Goal: Check status: Check status

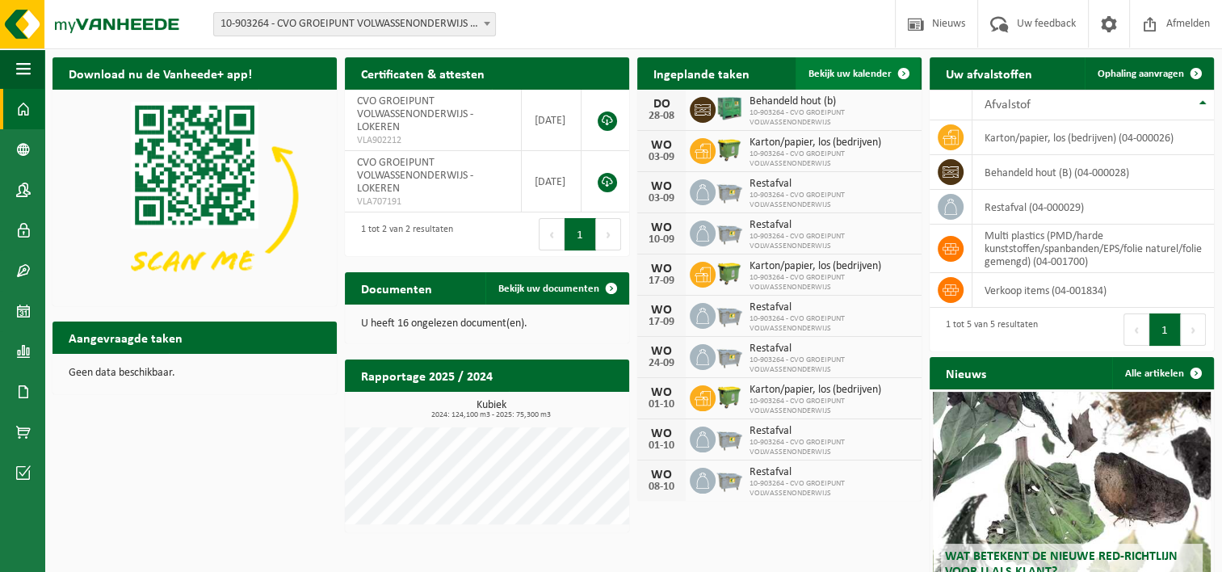
click at [850, 76] on span "Bekijk uw kalender" at bounding box center [850, 74] width 83 height 11
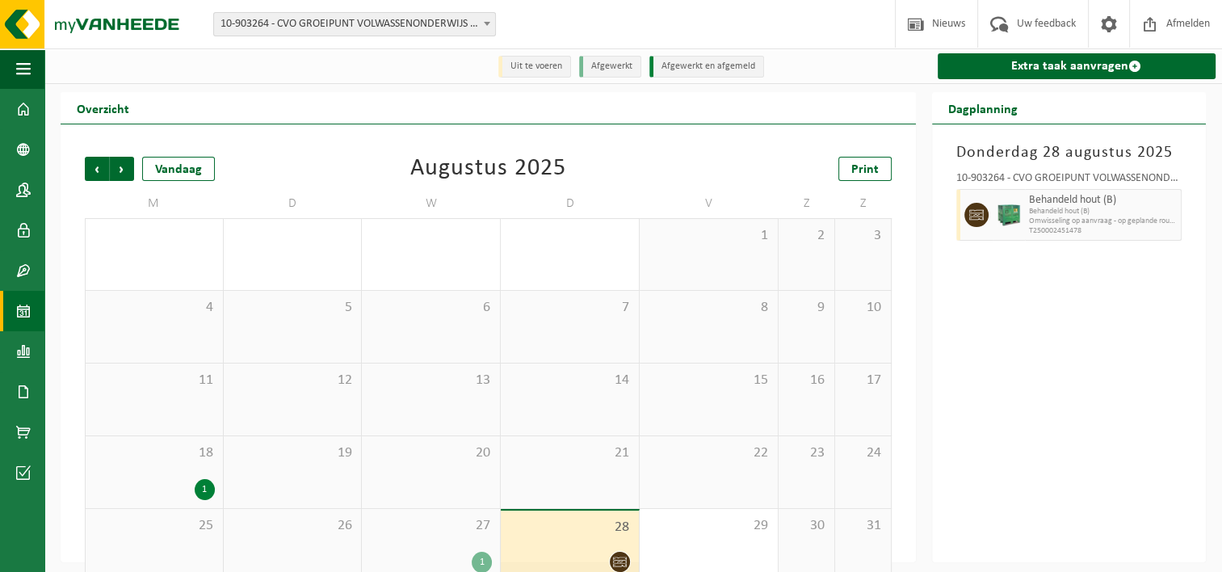
scroll to position [27, 0]
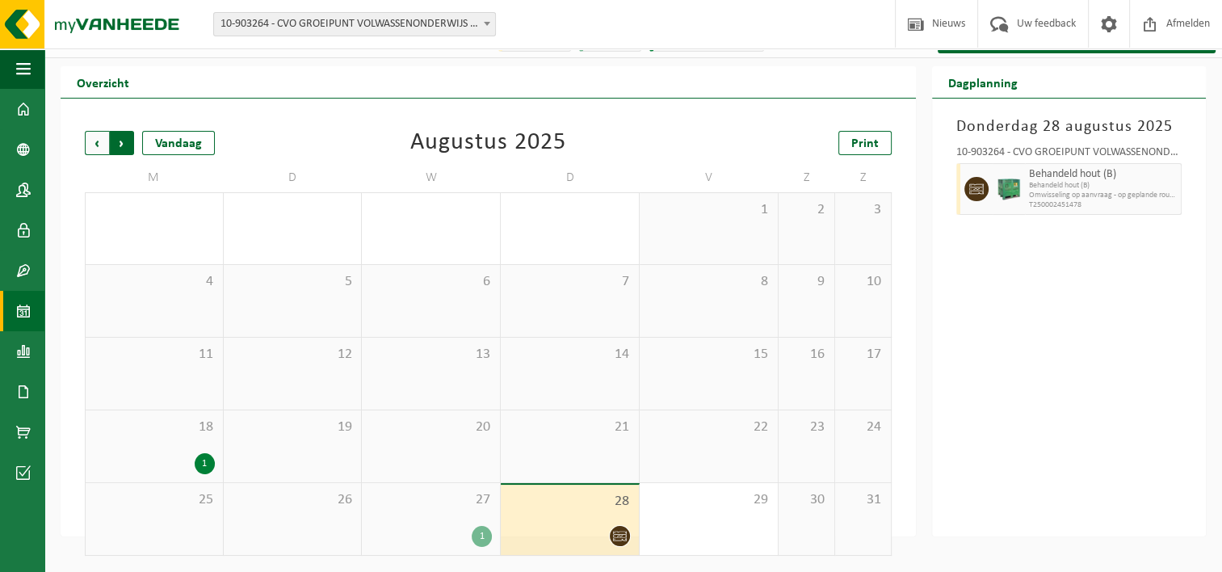
click at [94, 149] on span "Vorige" at bounding box center [97, 143] width 24 height 24
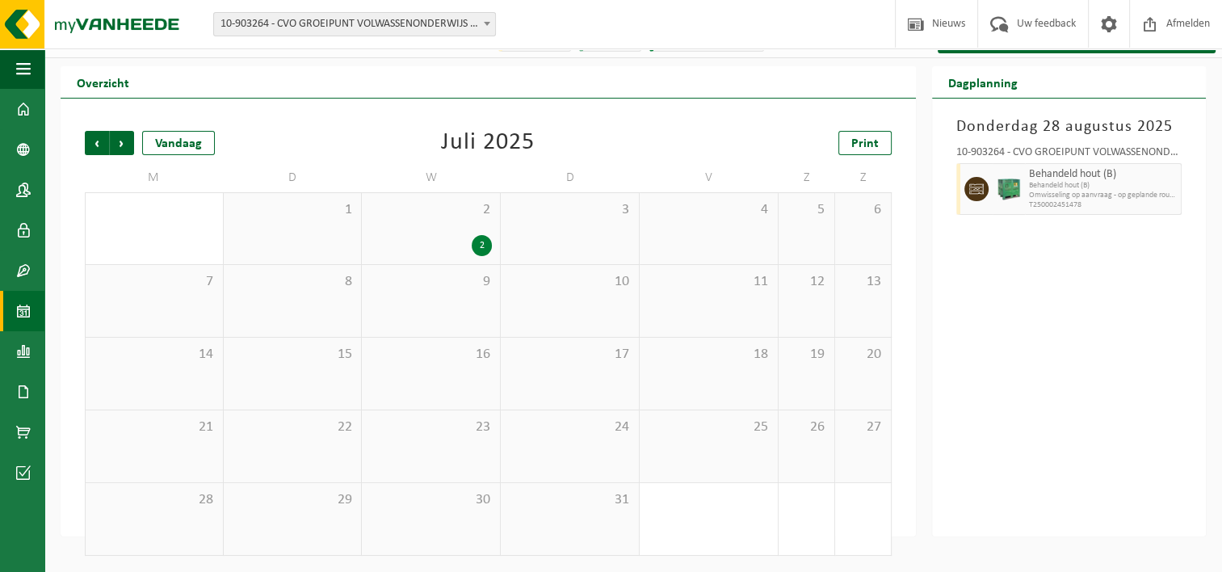
click at [698, 448] on div "25" at bounding box center [709, 446] width 138 height 72
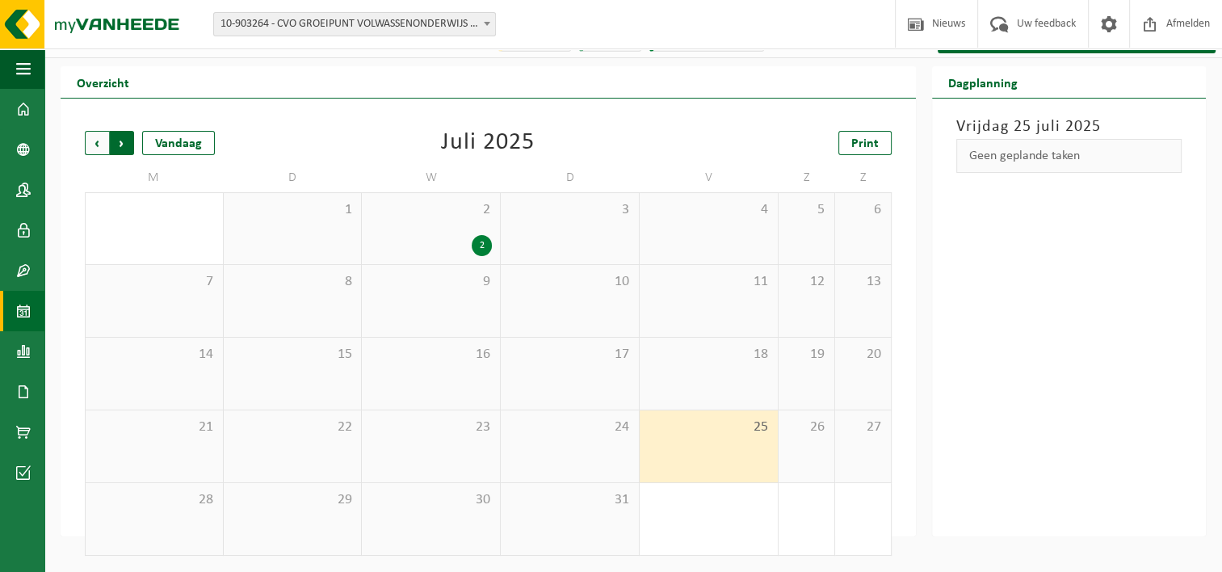
click at [102, 143] on span "Vorige" at bounding box center [97, 143] width 24 height 24
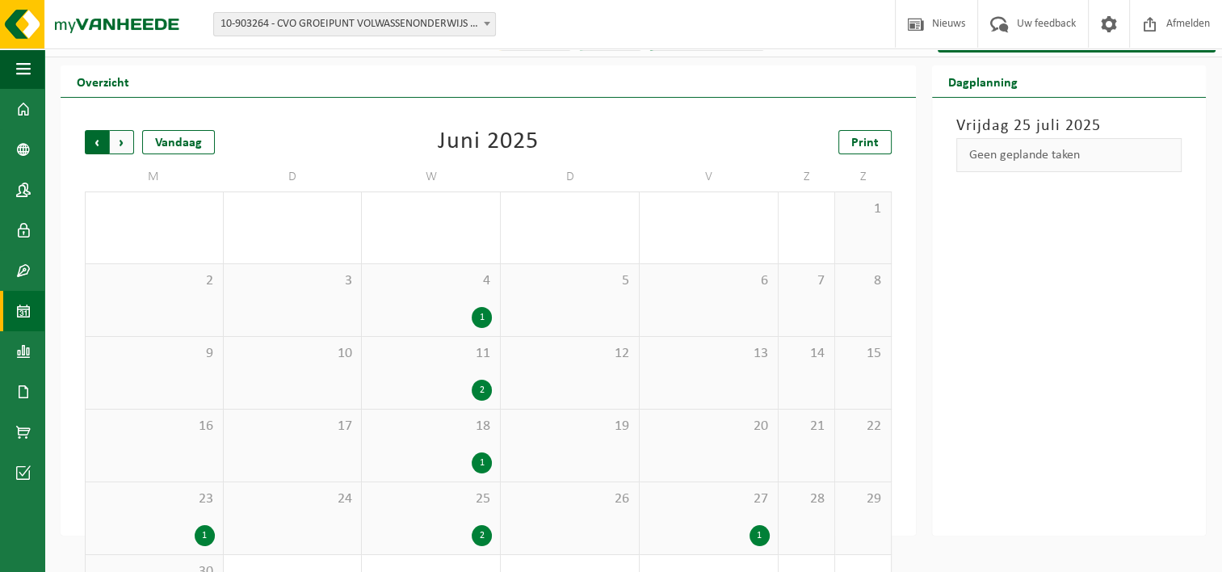
click at [113, 143] on span "Volgende" at bounding box center [122, 142] width 24 height 24
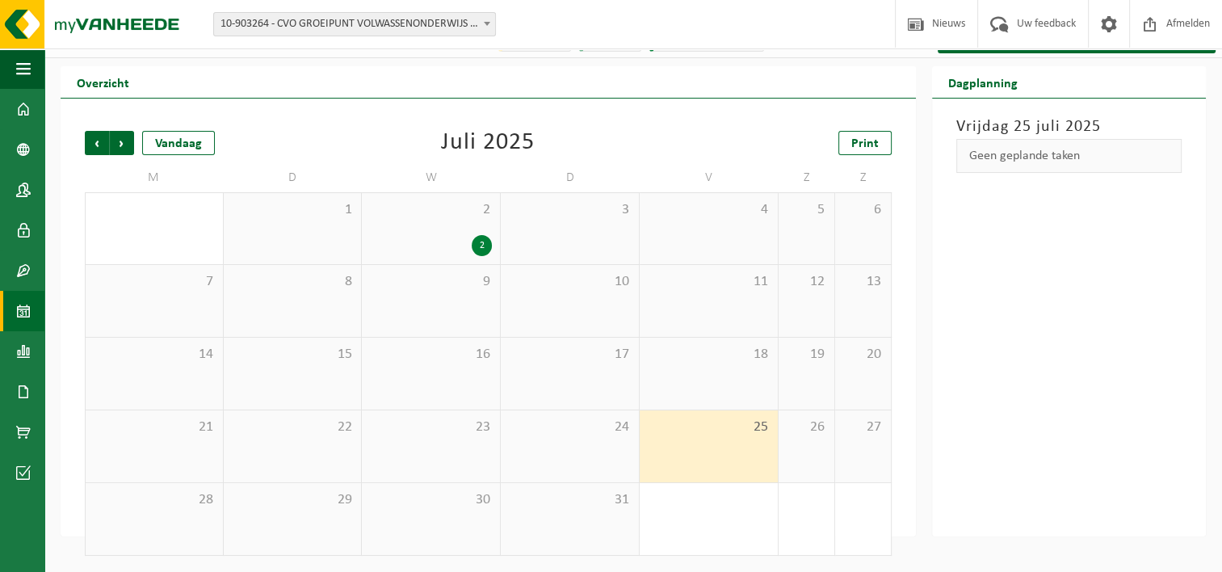
click at [116, 143] on span "Volgende" at bounding box center [122, 143] width 24 height 24
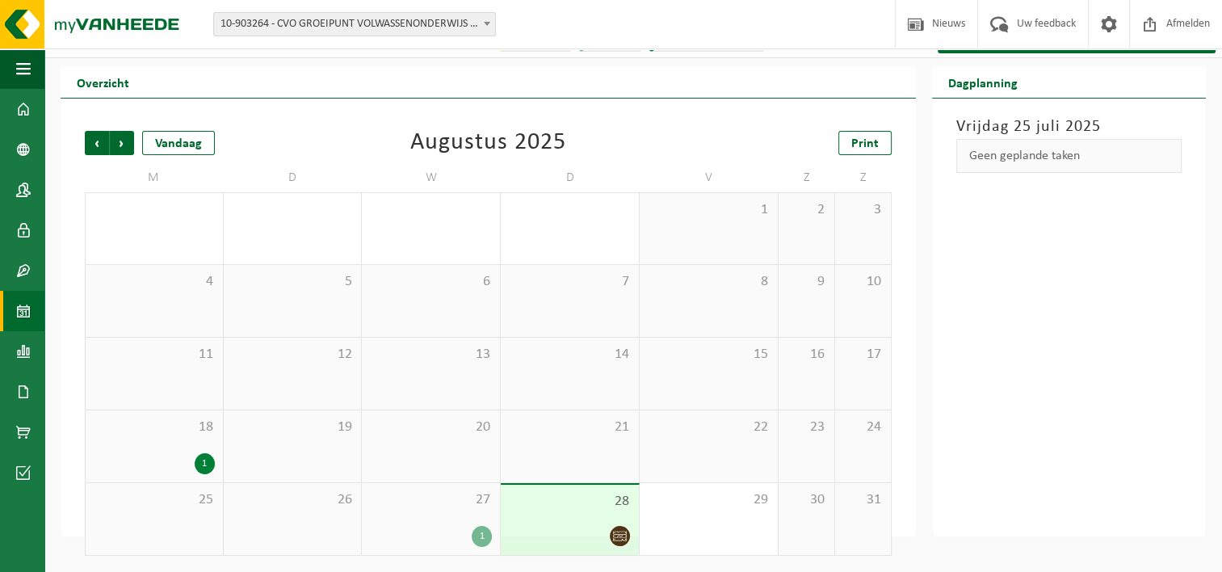
click at [182, 461] on div "1" at bounding box center [154, 463] width 121 height 21
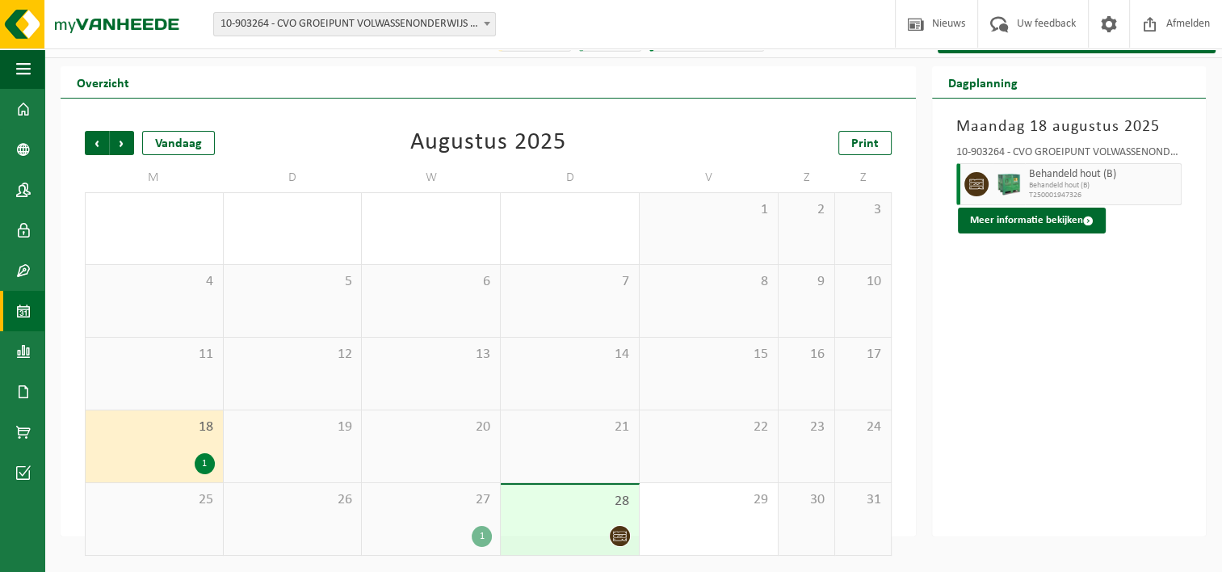
click at [469, 544] on div "1" at bounding box center [431, 536] width 122 height 21
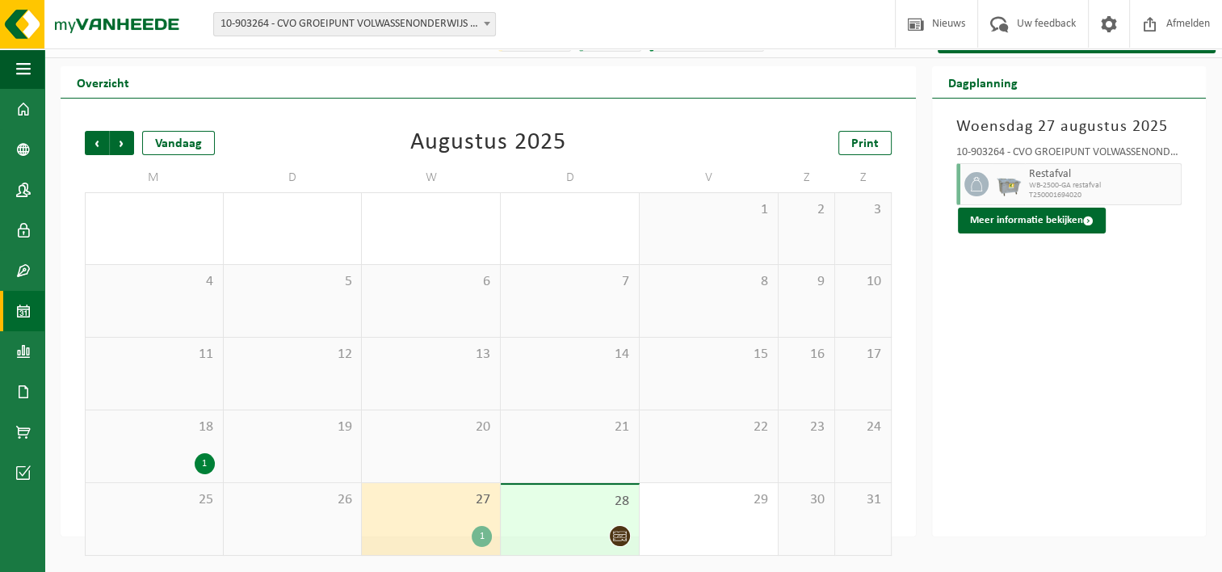
click at [534, 540] on div at bounding box center [570, 536] width 122 height 22
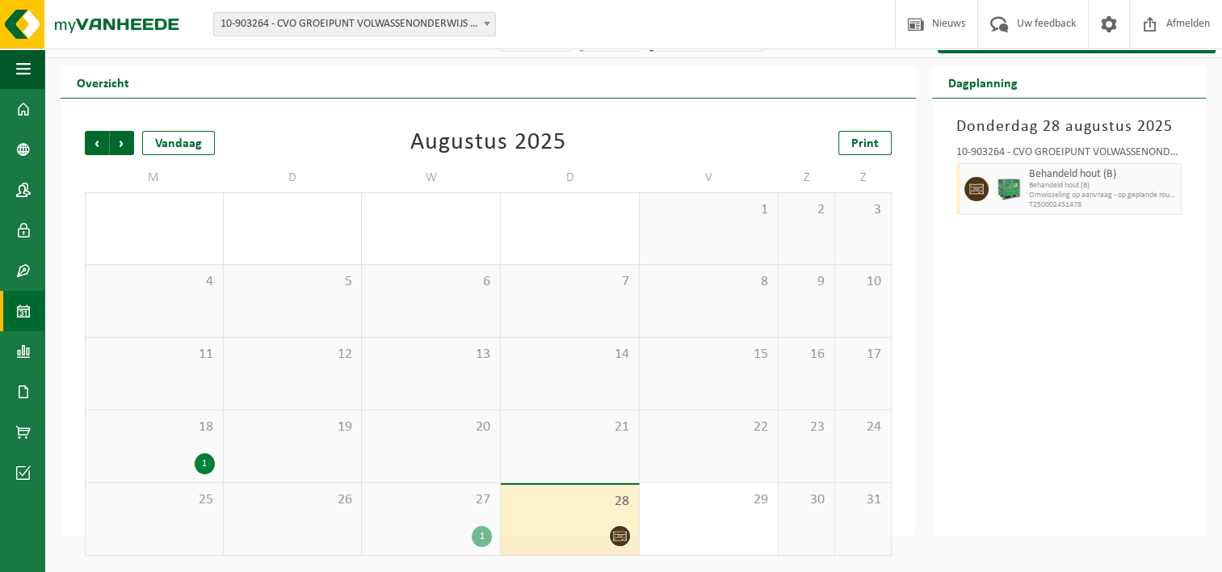
click at [1113, 199] on span "Omwisseling op aanvraag - op geplande route (incl. verwerking)" at bounding box center [1103, 196] width 149 height 10
click at [1074, 187] on span "Behandeld hout (B)" at bounding box center [1103, 186] width 149 height 10
click at [1016, 193] on img at bounding box center [1009, 189] width 24 height 24
click at [619, 533] on icon at bounding box center [620, 536] width 14 height 14
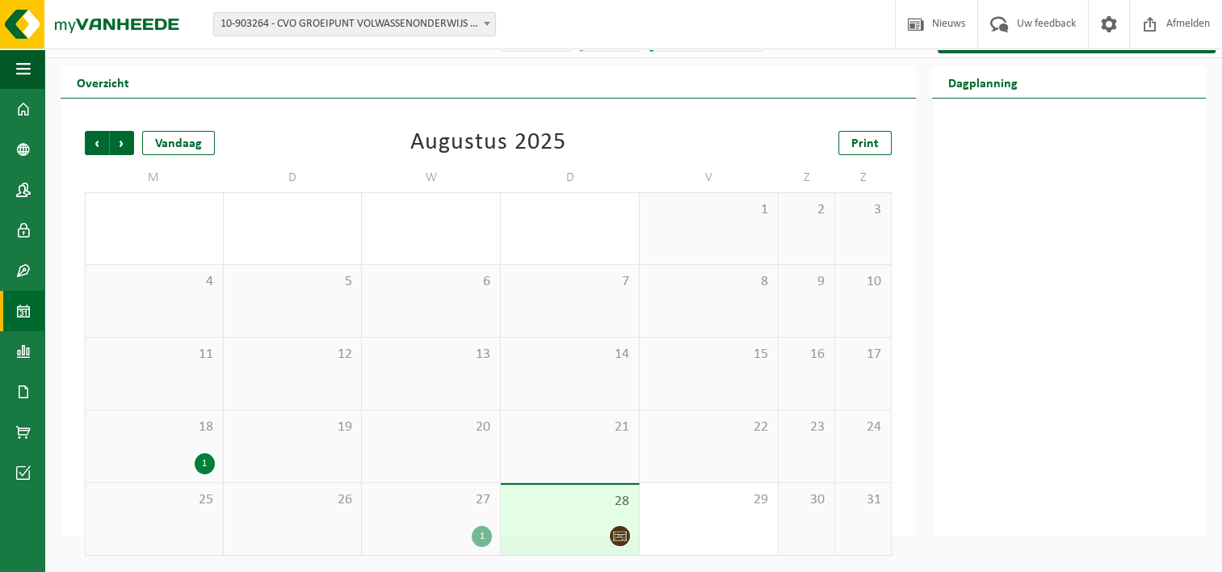
click at [603, 543] on div at bounding box center [570, 536] width 122 height 22
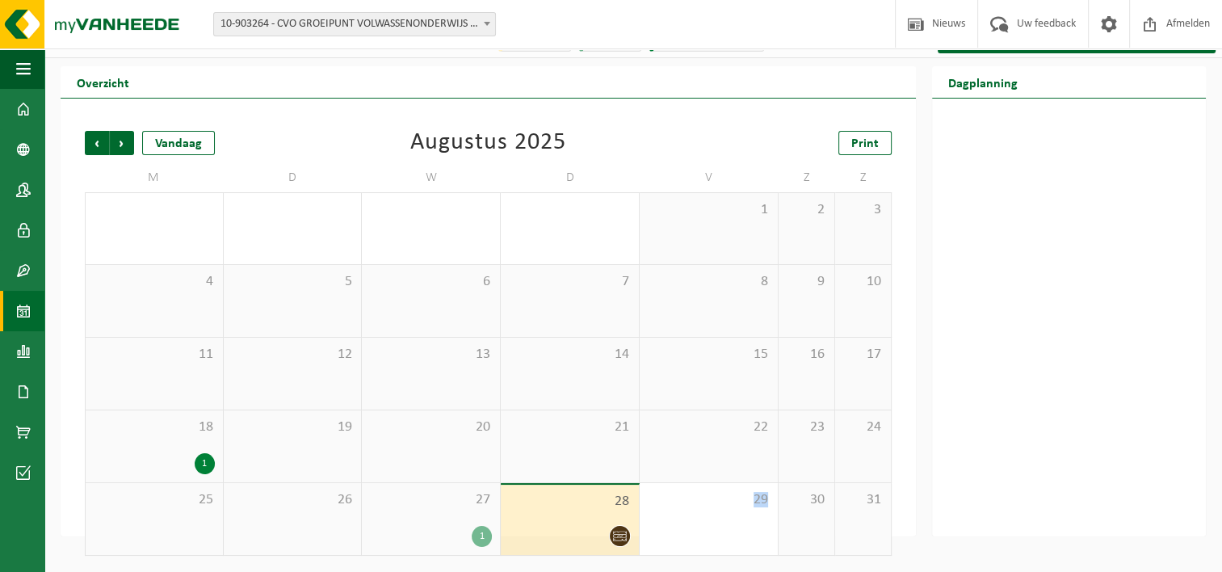
click at [603, 543] on div at bounding box center [570, 536] width 122 height 22
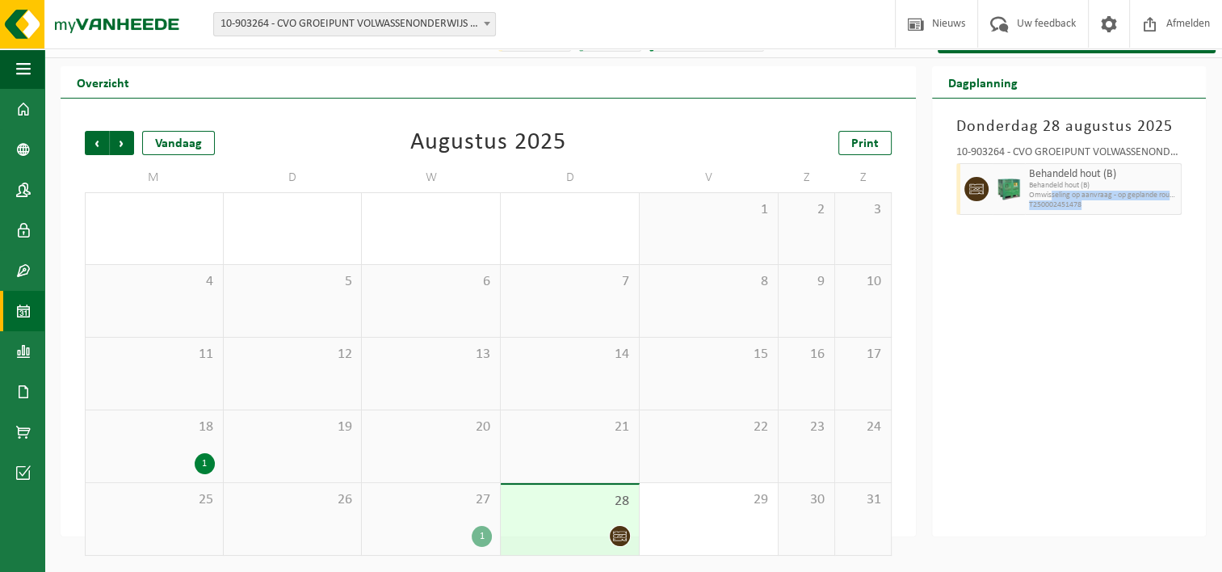
drag, startPoint x: 1050, startPoint y: 198, endPoint x: 1160, endPoint y: 205, distance: 110.1
click at [1160, 205] on div "Behandeld hout (B) Behandeld hout (B) Omwisseling op aanvraag - op geplande rou…" at bounding box center [1104, 189] width 158 height 52
drag, startPoint x: 1160, startPoint y: 205, endPoint x: 1128, endPoint y: 267, distance: 69.4
click at [1128, 267] on div "Donderdag 28 augustus 2025 10-903264 - CVO GROEIPUNT VOLWASSENONDERWIJS - LOKER…" at bounding box center [1069, 318] width 275 height 438
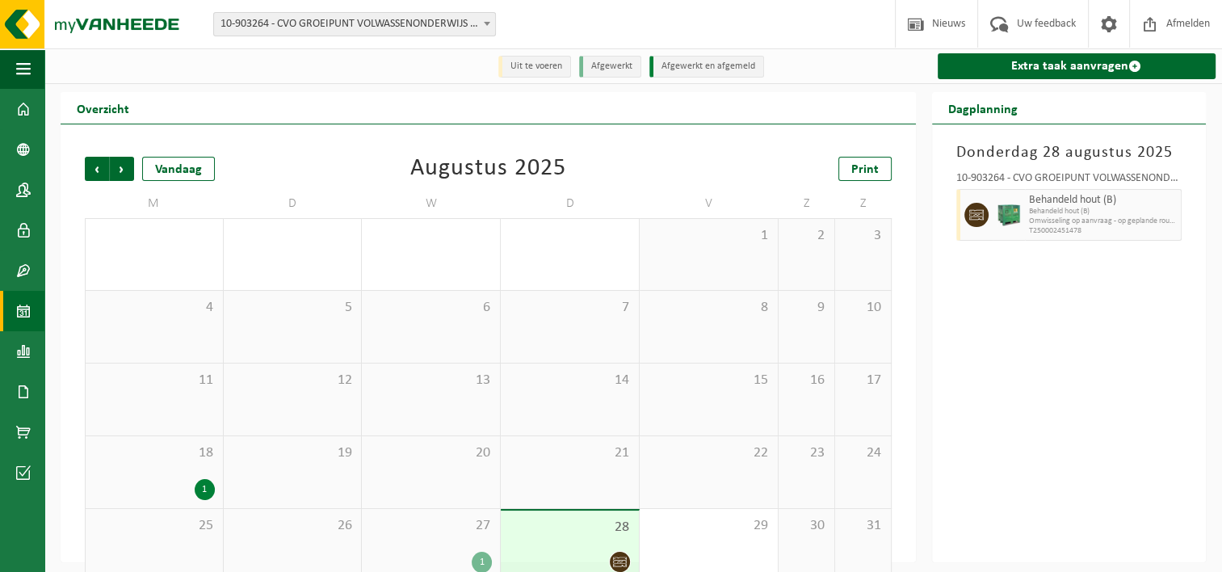
click at [600, 69] on li "Afgewerkt" at bounding box center [610, 67] width 62 height 22
click at [543, 67] on li "Uit te voeren" at bounding box center [535, 67] width 73 height 22
